Goal: Task Accomplishment & Management: Use online tool/utility

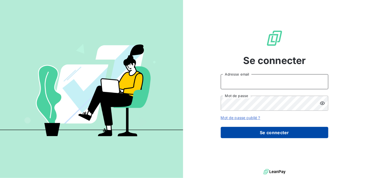
type input "[EMAIL_ADDRESS][DOMAIN_NAME]"
click at [234, 135] on button "Se connecter" at bounding box center [275, 132] width 108 height 11
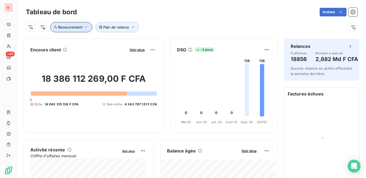
click at [75, 26] on span "Recouvrement" at bounding box center [70, 27] width 24 height 4
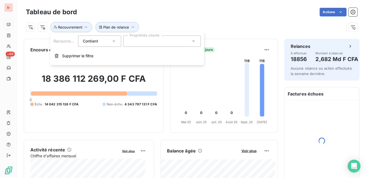
click at [164, 44] on div at bounding box center [163, 41] width 78 height 11
click at [113, 41] on icon at bounding box center [114, 41] width 3 height 1
click at [146, 41] on div at bounding box center [163, 41] width 78 height 11
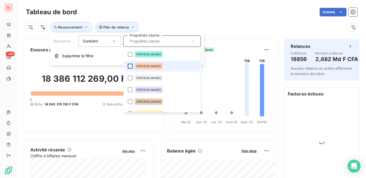
click at [130, 66] on div at bounding box center [130, 66] width 5 height 5
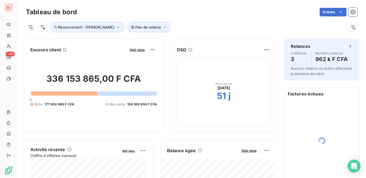
click at [247, 5] on div "Tableau de bord Actions Plan de relance Recouvrement : [PERSON_NAME]" at bounding box center [191, 18] width 349 height 36
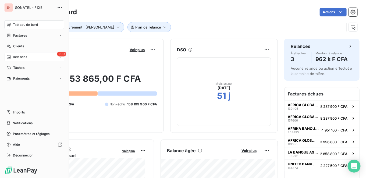
click at [24, 56] on span "Relances" at bounding box center [20, 57] width 14 height 5
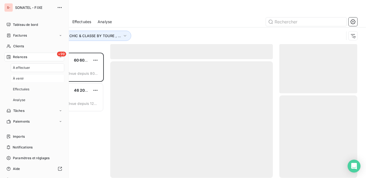
scroll to position [121, 73]
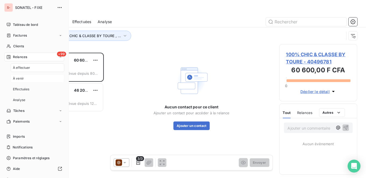
click at [21, 79] on span "À venir" at bounding box center [18, 78] width 11 height 5
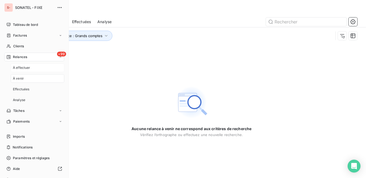
click at [29, 69] on span "À effectuer" at bounding box center [21, 67] width 17 height 5
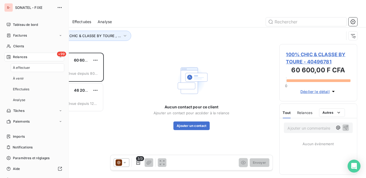
scroll to position [121, 73]
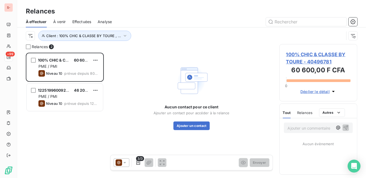
click at [159, 65] on div "Aucun contact pour ce client Ajouter un contact pour accéder à la relance Ajout…" at bounding box center [192, 97] width 76 height 67
click at [135, 160] on button "button" at bounding box center [138, 163] width 9 height 9
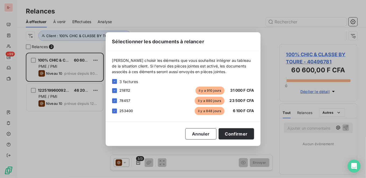
click at [98, 152] on div "Sélectionner les documents à relancer [PERSON_NAME] choisir les éléments que vo…" at bounding box center [183, 89] width 366 height 178
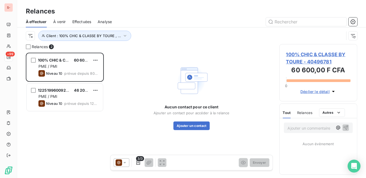
click at [124, 164] on icon at bounding box center [124, 162] width 5 height 5
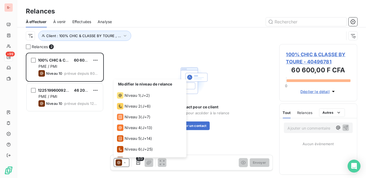
scroll to position [40, 0]
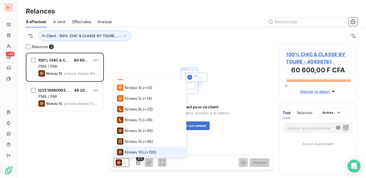
click at [85, 131] on div "100% CHIC & CLASSE BY TOURE 60 600,00 F CFA PME / PMI Niveau 10 prévue depuis 8…" at bounding box center [65, 115] width 78 height 125
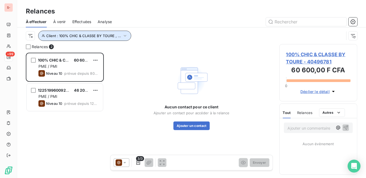
click at [94, 39] on button "Client : 100% CHIC & CLASSE BY TOURE , ..." at bounding box center [84, 36] width 93 height 10
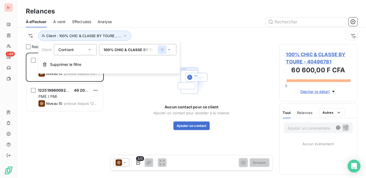
click at [163, 49] on icon "button" at bounding box center [162, 49] width 5 height 5
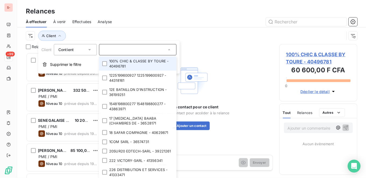
scroll to position [121, 73]
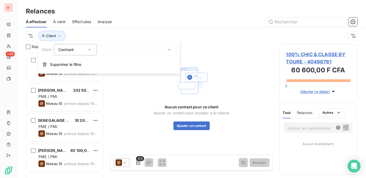
click at [92, 48] on icon at bounding box center [89, 49] width 5 height 5
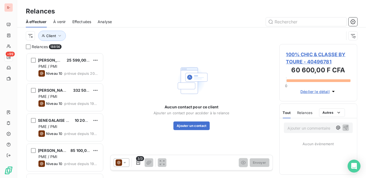
click at [88, 35] on div "Client" at bounding box center [185, 36] width 319 height 10
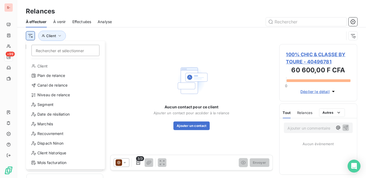
click at [31, 36] on html "S- +99 Relances À effectuer À venir Effectuées Analyse Rechercher et sélectionn…" at bounding box center [183, 89] width 366 height 178
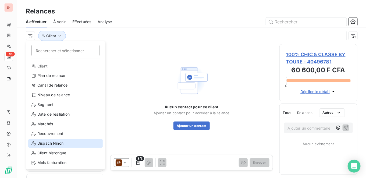
click at [64, 142] on div "Dispach Ninon" at bounding box center [65, 143] width 75 height 9
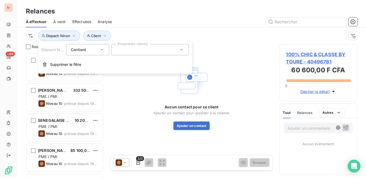
click at [183, 50] on icon at bounding box center [181, 49] width 3 height 1
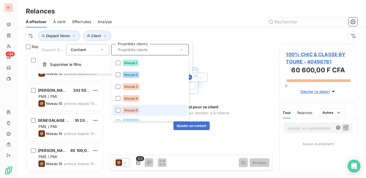
click at [118, 113] on li "Groupe 5" at bounding box center [150, 110] width 75 height 11
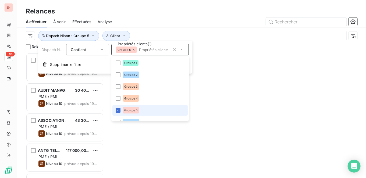
scroll to position [121, 73]
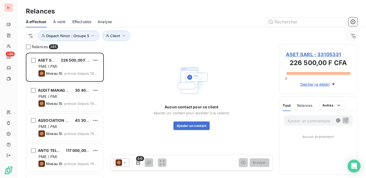
click at [218, 27] on div "À effectuer À venir Effectuées Analyse" at bounding box center [191, 21] width 349 height 11
click at [126, 160] on div at bounding box center [122, 163] width 16 height 9
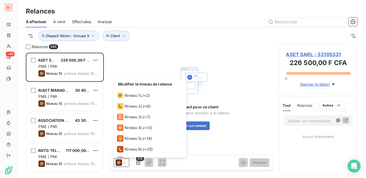
scroll to position [40, 0]
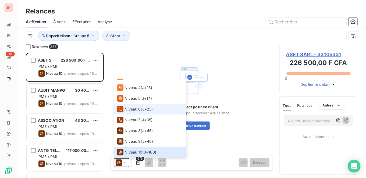
click at [141, 109] on div "Niveau 6 ( J+25 )" at bounding box center [135, 109] width 36 height 6
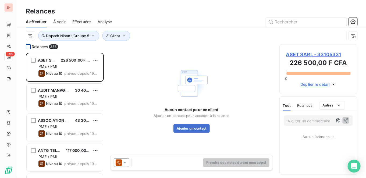
click at [29, 47] on div at bounding box center [28, 46] width 5 height 5
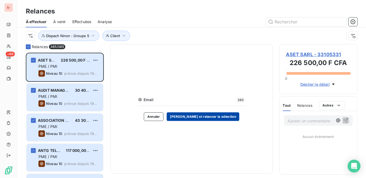
click at [190, 116] on button "[PERSON_NAME] et relancer la sélection" at bounding box center [203, 117] width 73 height 9
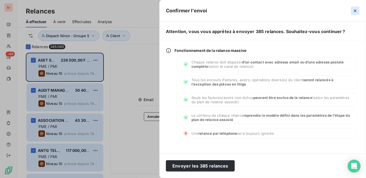
click at [356, 12] on icon "button" at bounding box center [355, 10] width 5 height 5
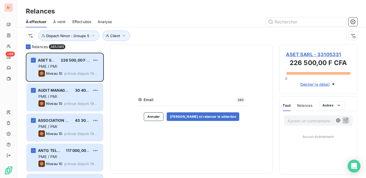
click at [169, 17] on div at bounding box center [237, 21] width 239 height 9
